Goal: Navigation & Orientation: Understand site structure

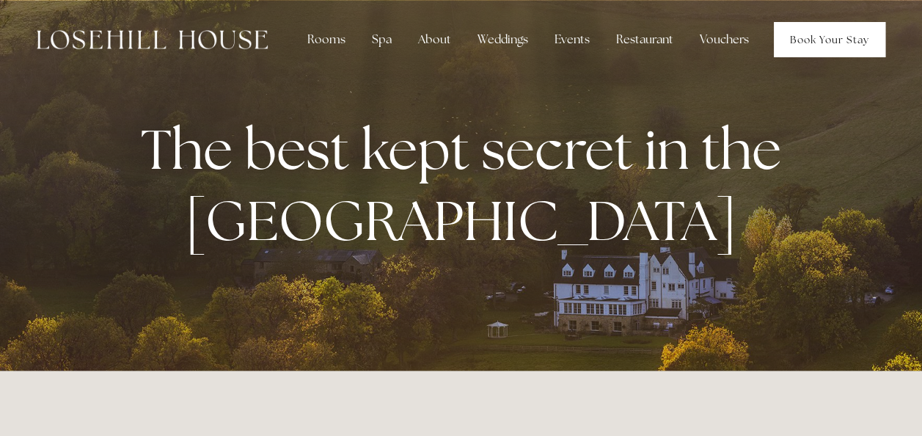
click at [854, 45] on link "Book Your Stay" at bounding box center [830, 39] width 112 height 35
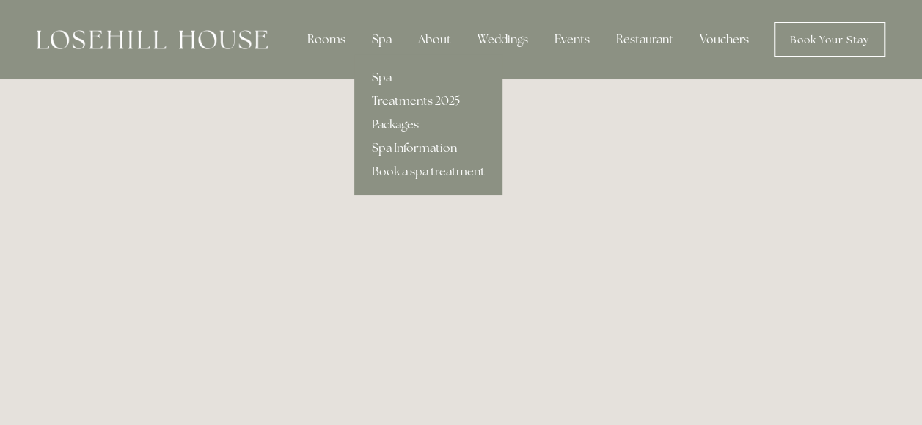
click at [382, 39] on div "Spa" at bounding box center [381, 39] width 43 height 29
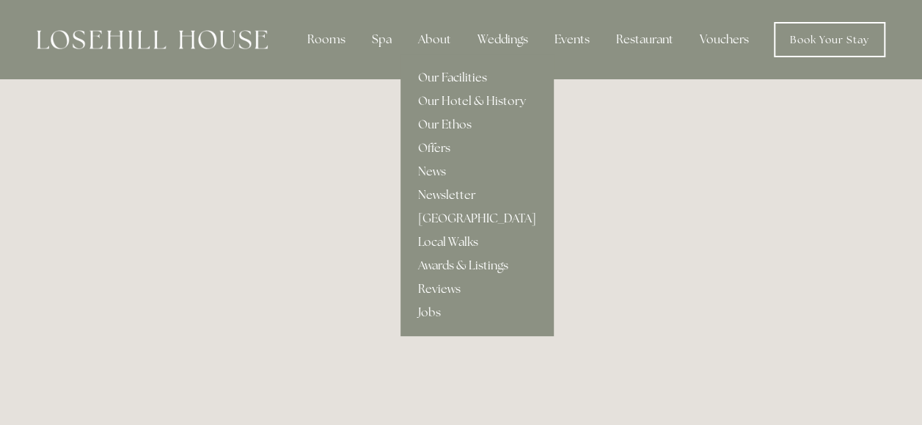
click at [457, 79] on link "Our Facilities" at bounding box center [477, 77] width 153 height 23
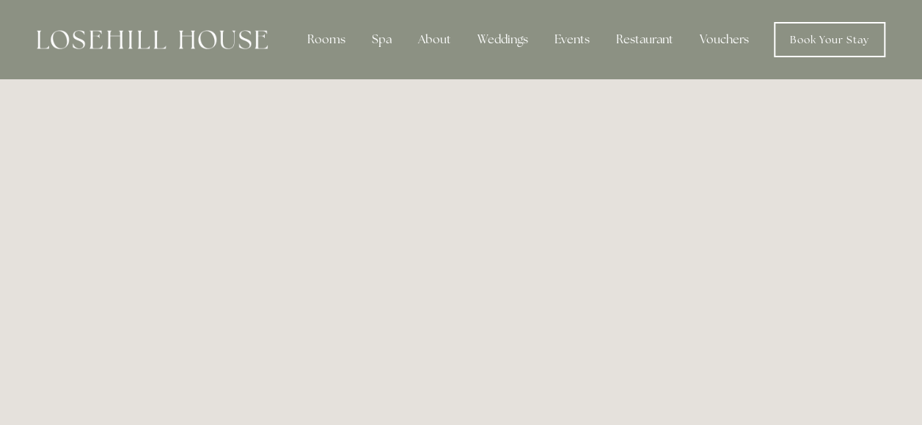
click at [208, 32] on img at bounding box center [152, 39] width 231 height 19
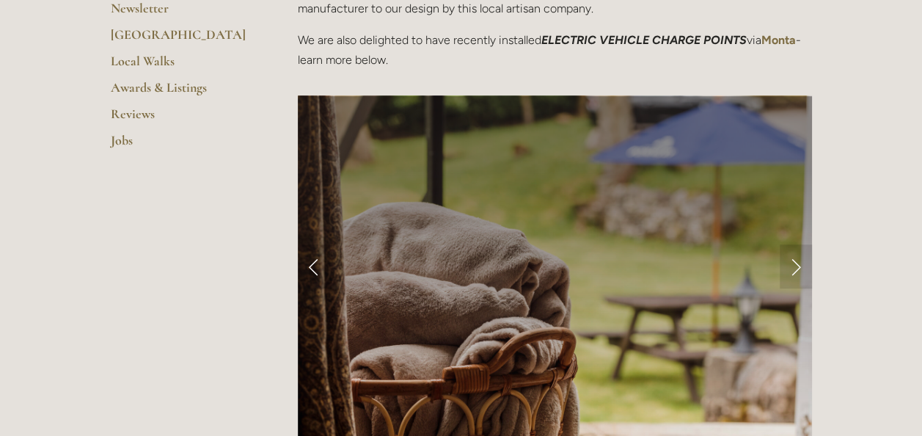
scroll to position [587, 0]
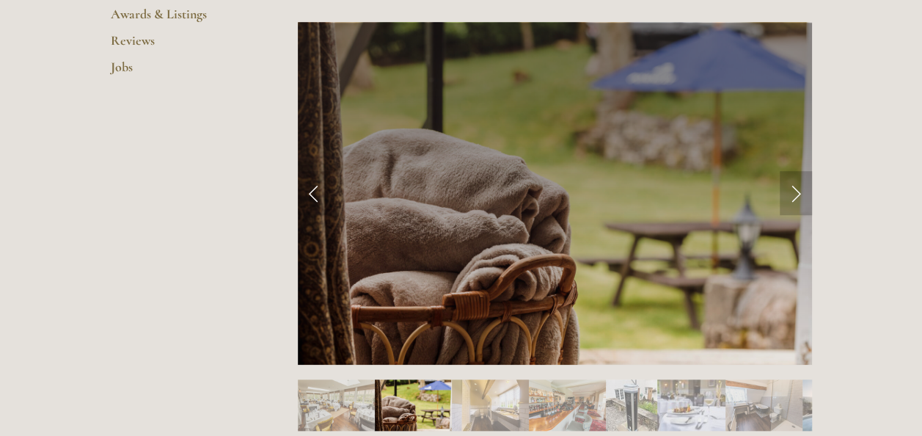
click at [784, 201] on link "Next Slide" at bounding box center [796, 193] width 32 height 44
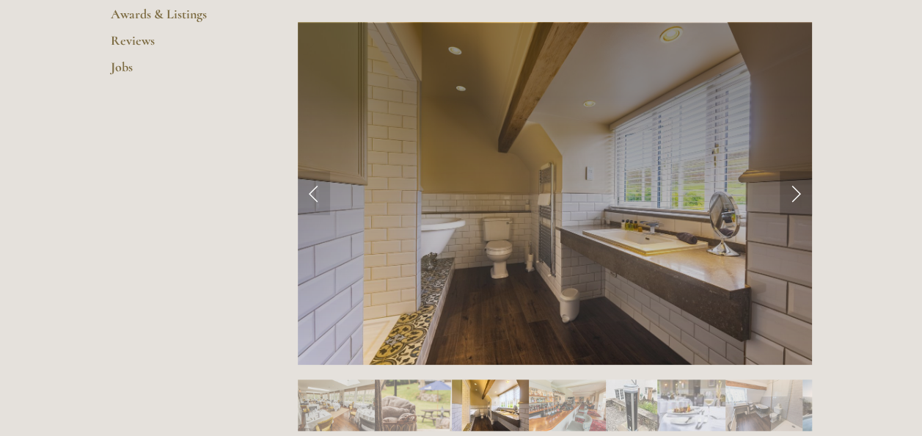
click at [784, 201] on link "Next Slide" at bounding box center [796, 193] width 32 height 44
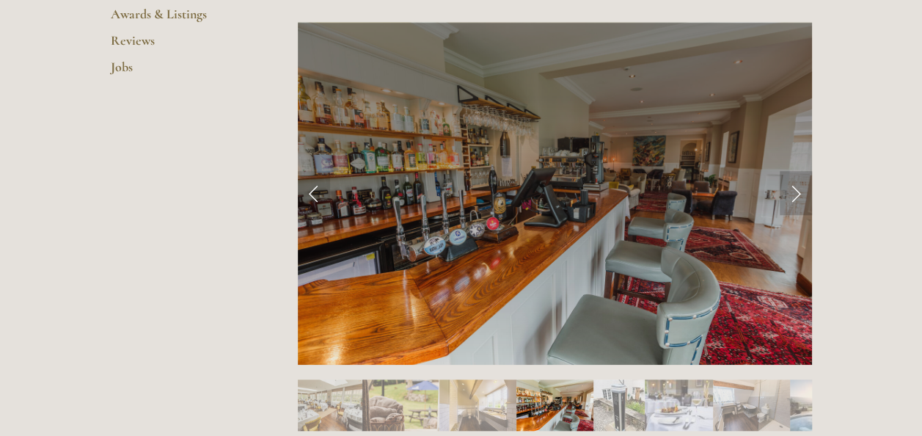
click at [784, 201] on link "Next Slide" at bounding box center [796, 193] width 32 height 44
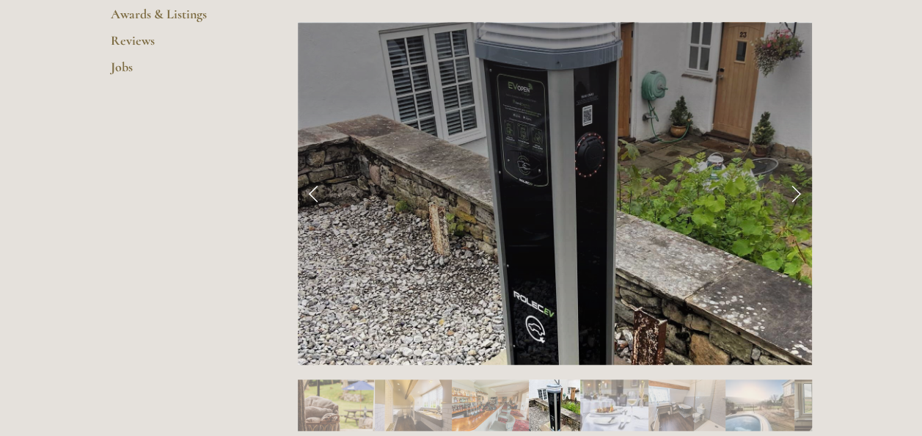
click at [784, 201] on link "Next Slide" at bounding box center [796, 193] width 32 height 44
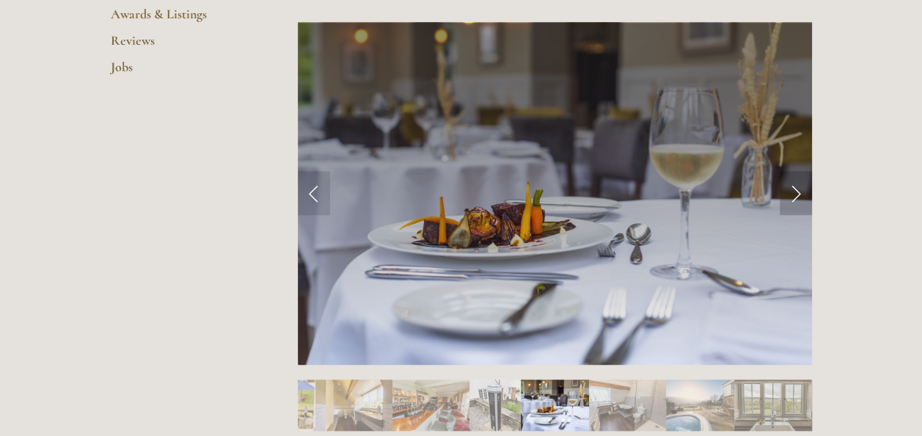
click at [784, 201] on link "Next Slide" at bounding box center [796, 193] width 32 height 44
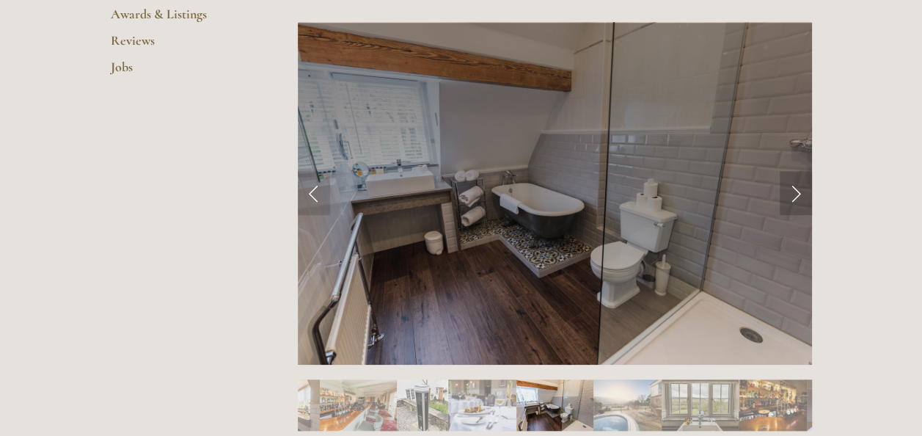
click at [790, 199] on link "Next Slide" at bounding box center [796, 193] width 32 height 44
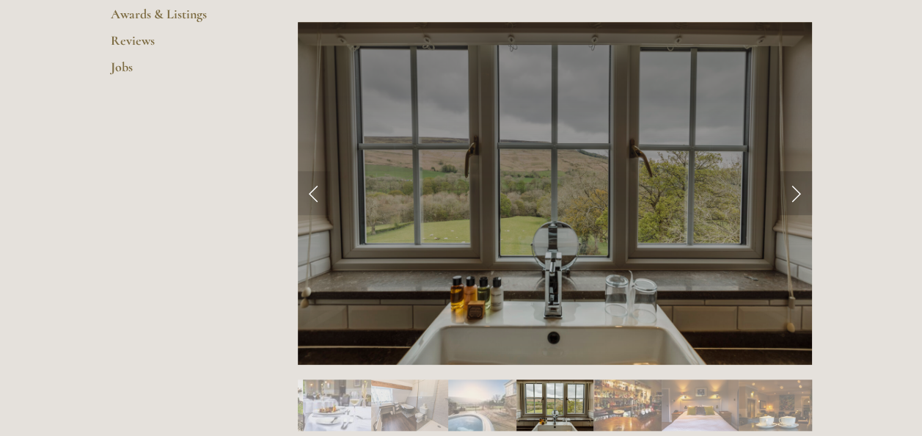
click at [790, 199] on link "Next Slide" at bounding box center [796, 193] width 32 height 44
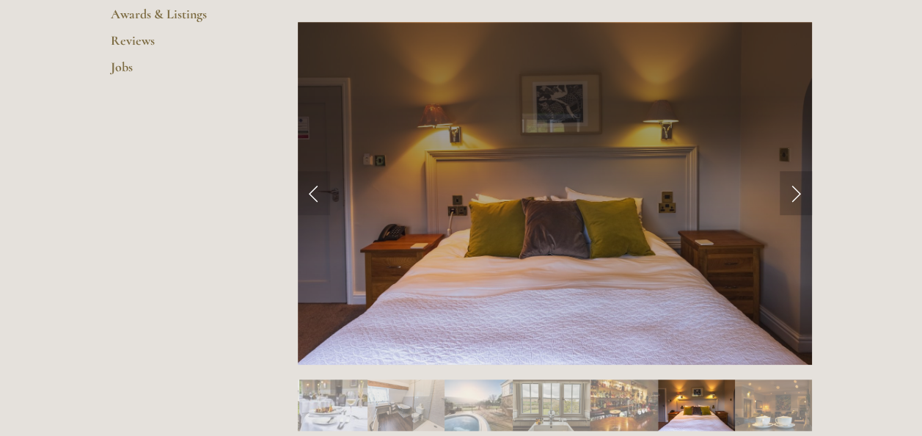
click at [790, 199] on link "Next Slide" at bounding box center [796, 193] width 32 height 44
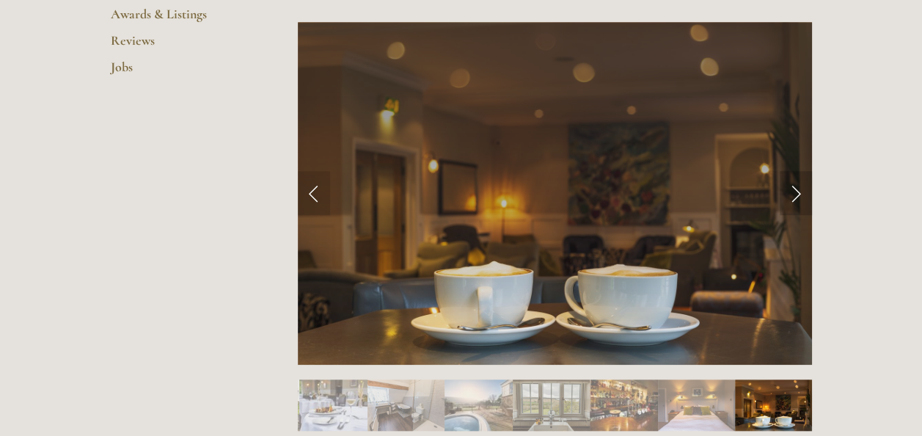
click at [790, 199] on link "Next Slide" at bounding box center [796, 193] width 32 height 44
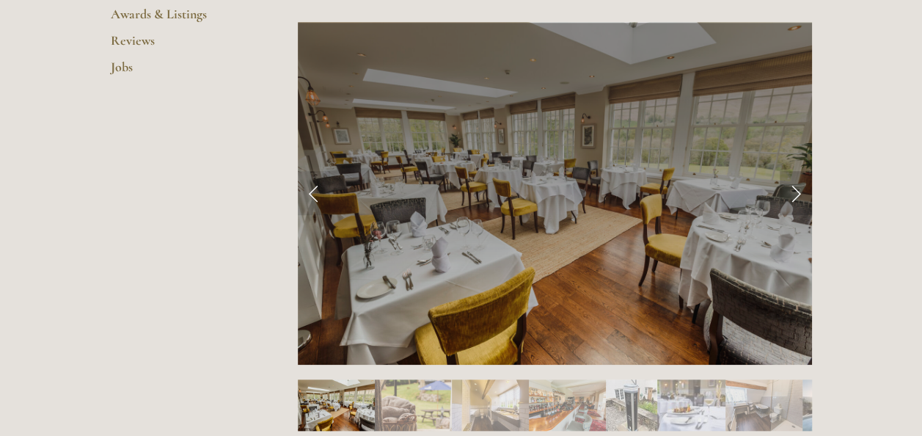
click at [790, 199] on link "Next Slide" at bounding box center [796, 193] width 32 height 44
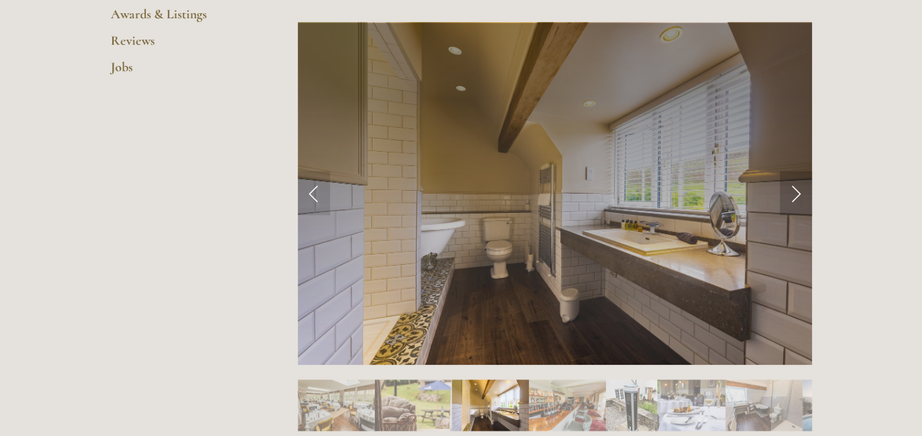
click at [787, 197] on link "Next Slide" at bounding box center [796, 193] width 32 height 44
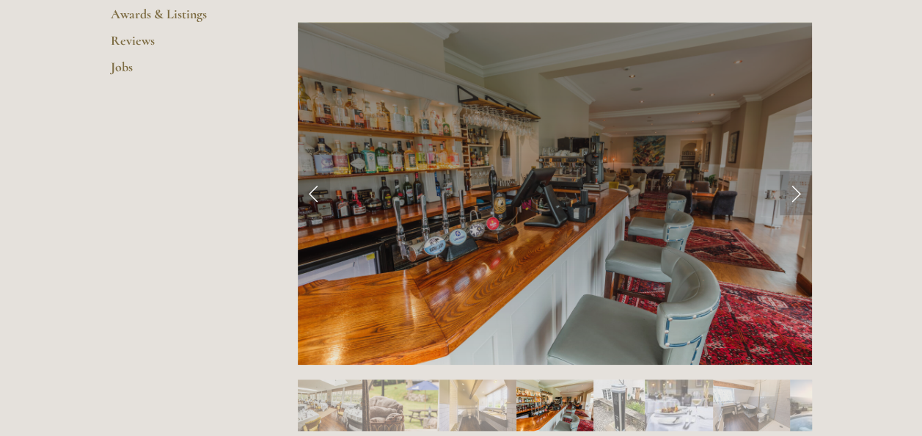
click at [787, 197] on link "Next Slide" at bounding box center [796, 193] width 32 height 44
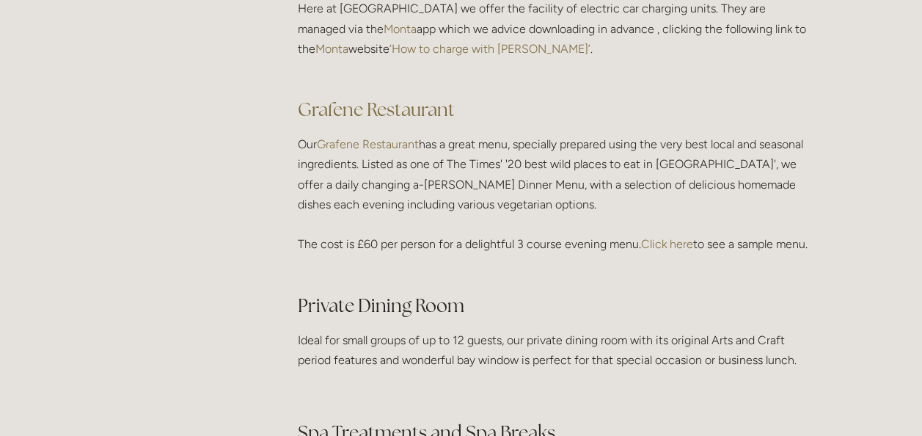
scroll to position [2128, 0]
click at [666, 241] on link "Click here" at bounding box center [667, 243] width 52 height 14
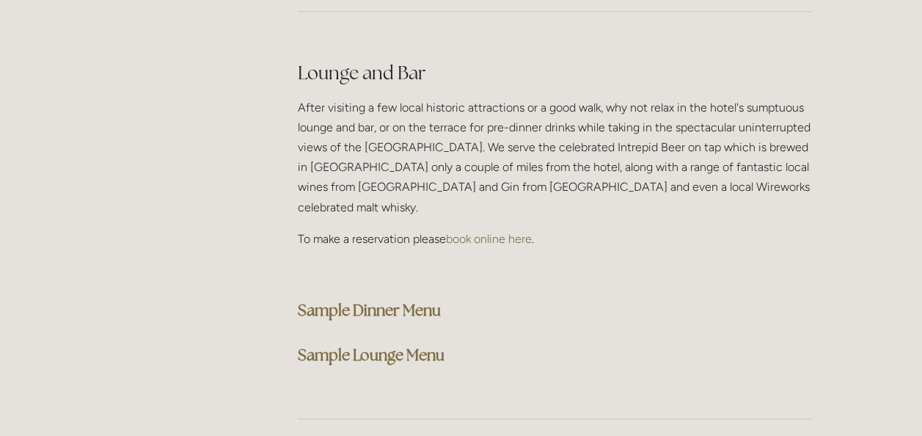
scroll to position [3669, 0]
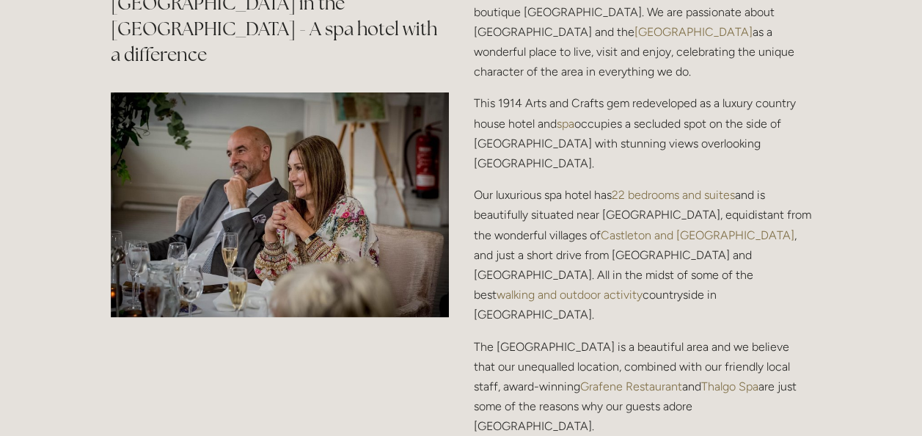
scroll to position [1761, 0]
